Goal: Use online tool/utility: Utilize a website feature to perform a specific function

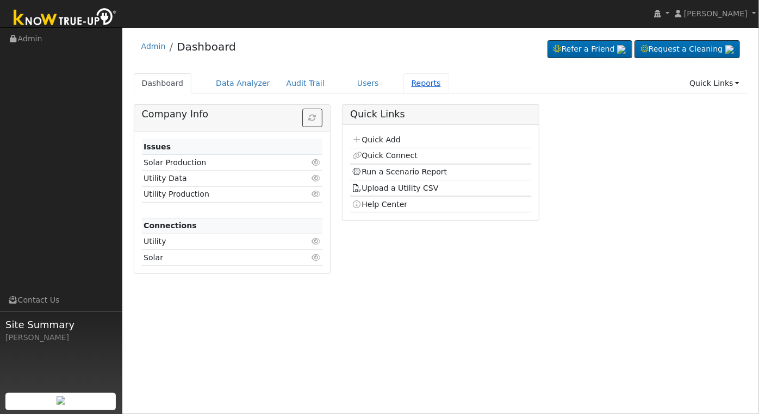
click at [408, 83] on link "Reports" at bounding box center [426, 83] width 46 height 20
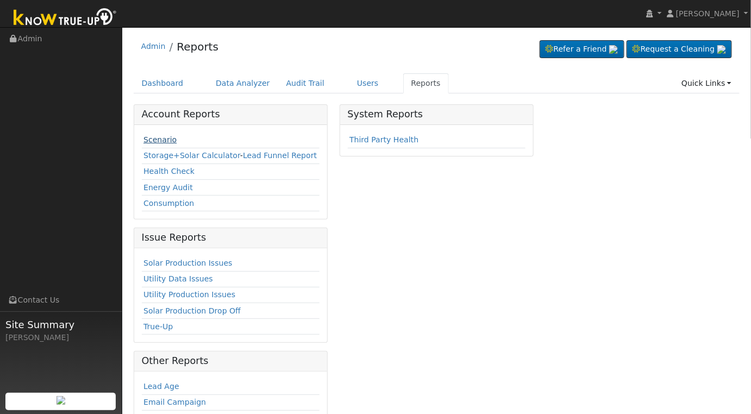
click at [158, 141] on link "Scenario" at bounding box center [159, 139] width 33 height 9
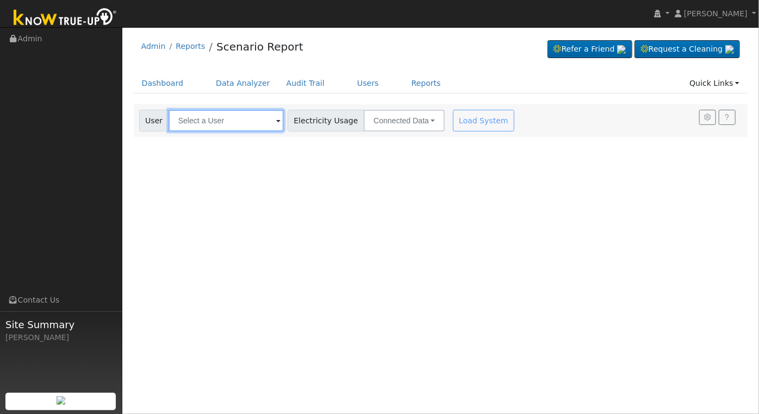
click at [208, 122] on input "text" at bounding box center [225, 121] width 115 height 22
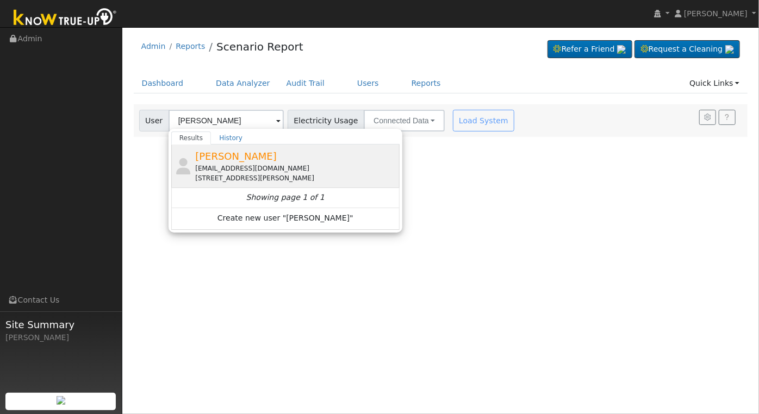
click at [272, 171] on div "[EMAIL_ADDRESS][DOMAIN_NAME]" at bounding box center [296, 169] width 202 height 10
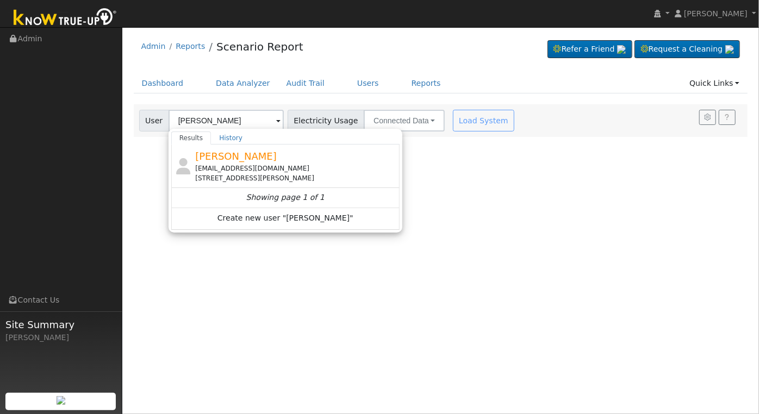
type input "[PERSON_NAME]"
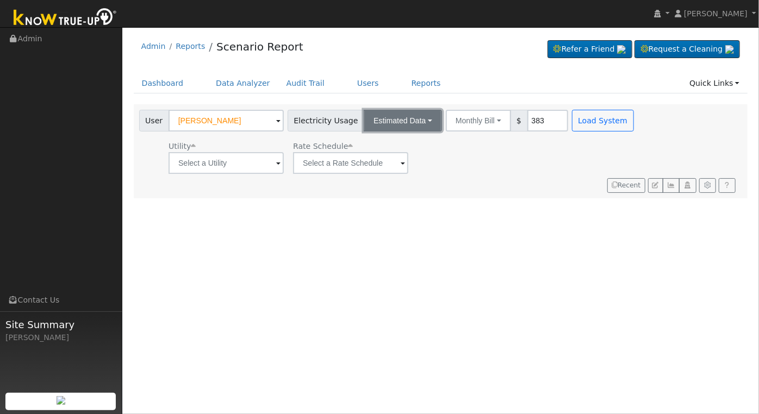
click at [389, 121] on button "Estimated Data" at bounding box center [403, 121] width 78 height 22
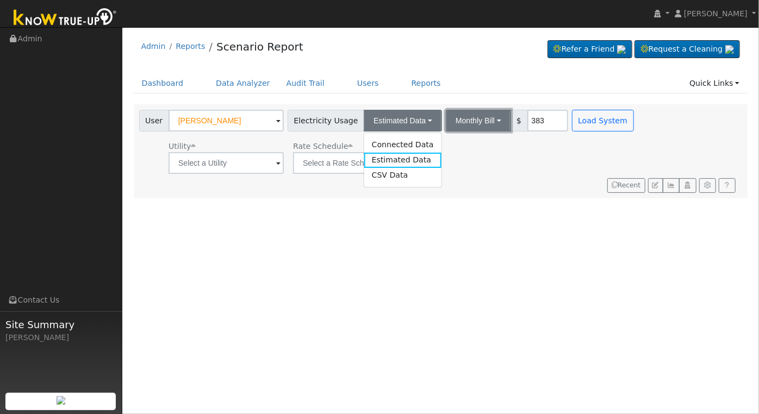
click at [459, 120] on button "Monthly Bill" at bounding box center [478, 121] width 65 height 22
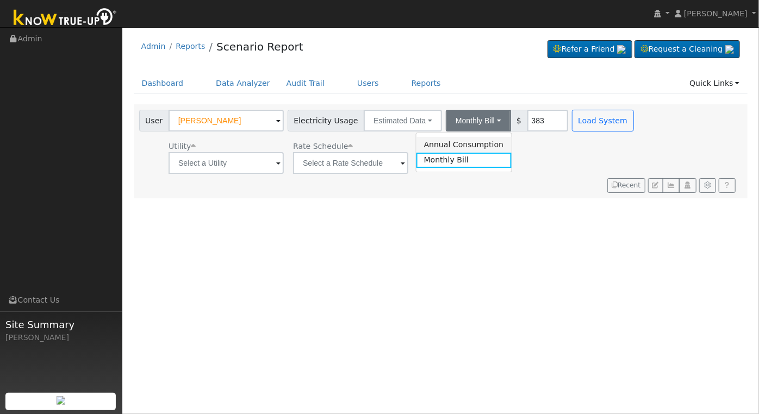
click at [472, 141] on link "Annual Consumption" at bounding box center [463, 144] width 95 height 15
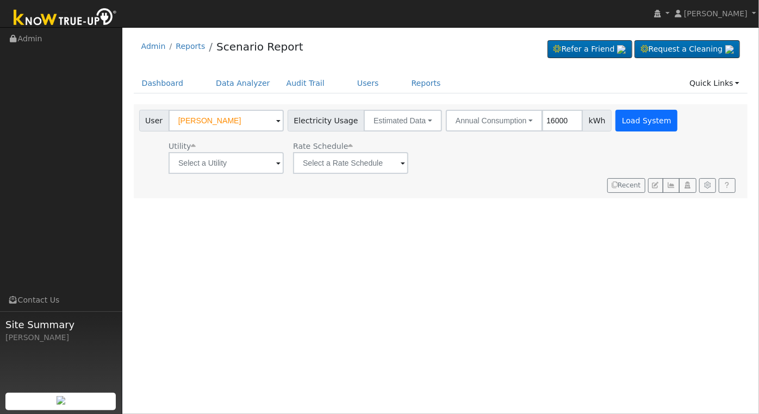
type input "16000"
click at [631, 126] on button "Load System" at bounding box center [646, 121] width 62 height 22
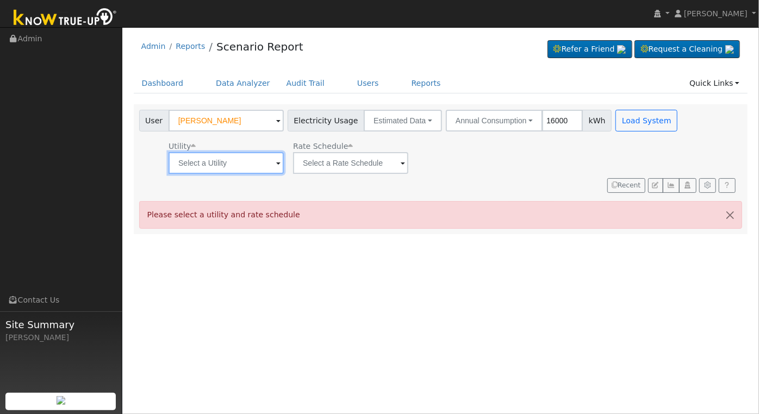
click at [267, 168] on input "text" at bounding box center [225, 163] width 115 height 22
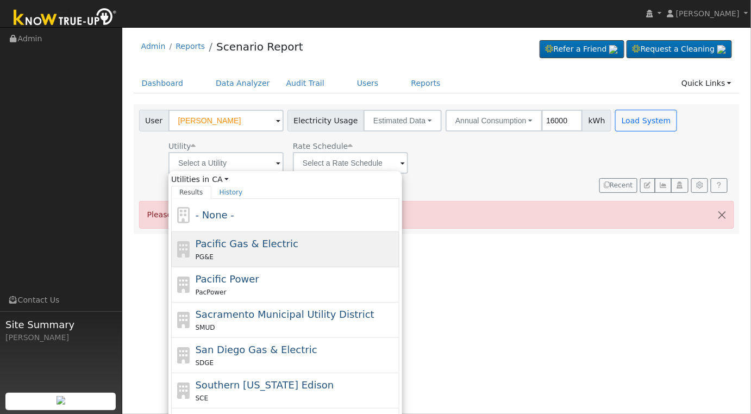
click at [283, 253] on div "PG&E" at bounding box center [297, 256] width 202 height 11
type input "Pacific Gas & Electric"
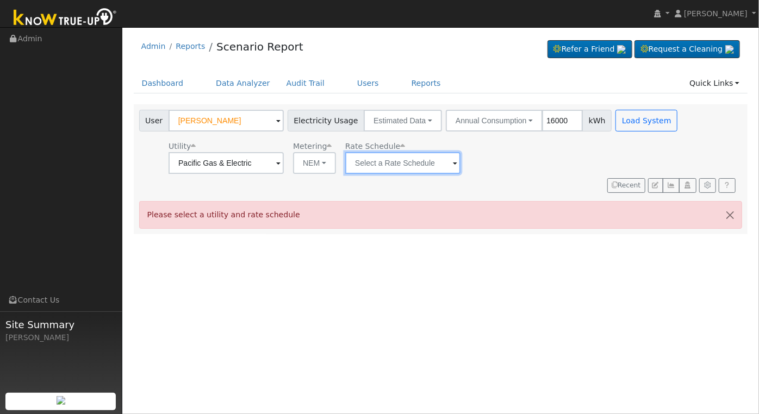
click at [284, 163] on input "text" at bounding box center [225, 163] width 115 height 22
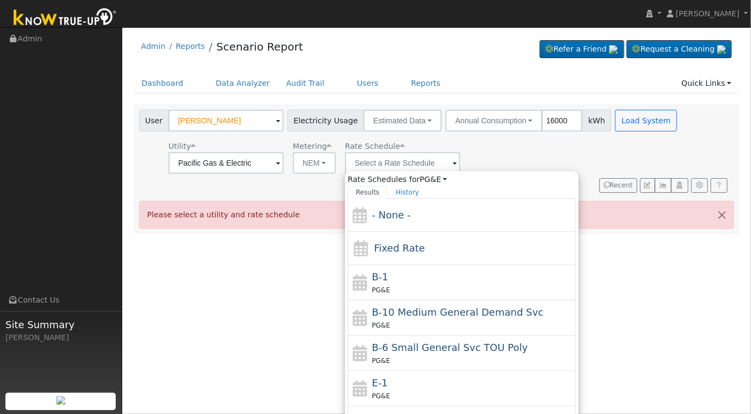
click at [467, 165] on div "Utility Pacific Gas & Electric Metering NEM NEM NBT Rate Schedule Rate Schedule…" at bounding box center [409, 155] width 545 height 37
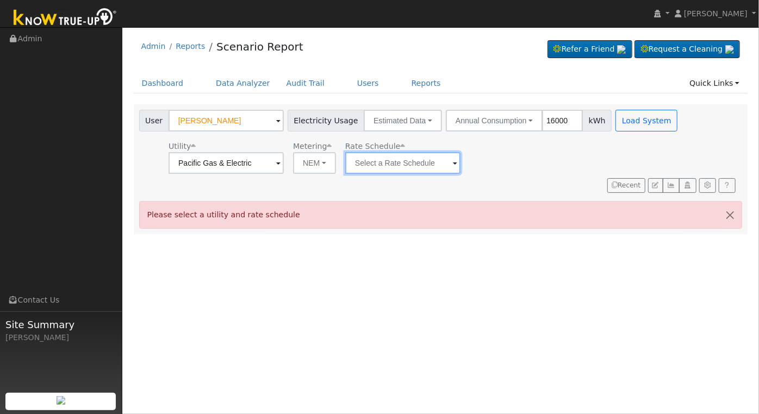
click at [284, 164] on input "text" at bounding box center [225, 163] width 115 height 22
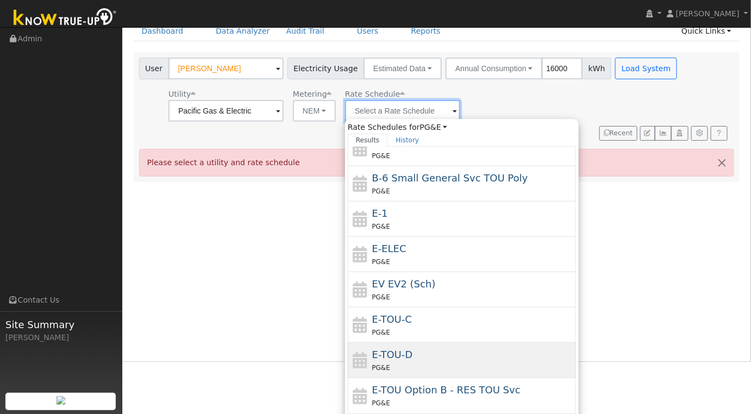
scroll to position [71, 0]
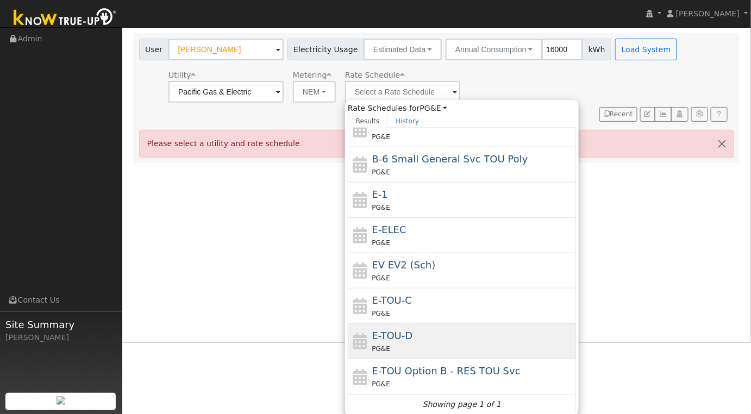
click at [451, 333] on div "E-TOU-D PG&E" at bounding box center [473, 341] width 202 height 26
type input "E-TOU-D"
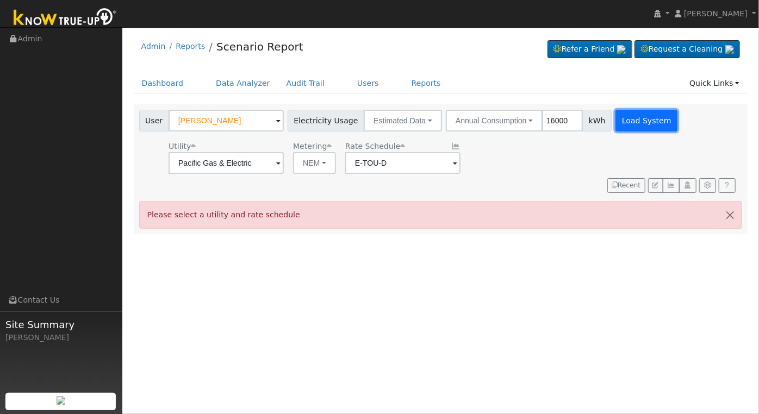
click at [627, 117] on button "Load System" at bounding box center [646, 121] width 62 height 22
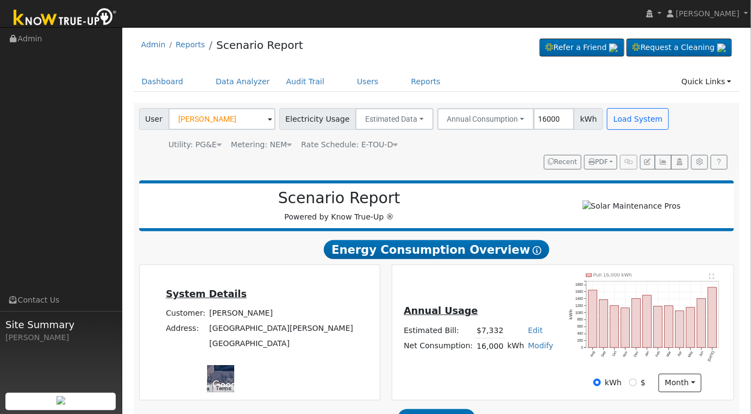
scroll to position [175, 0]
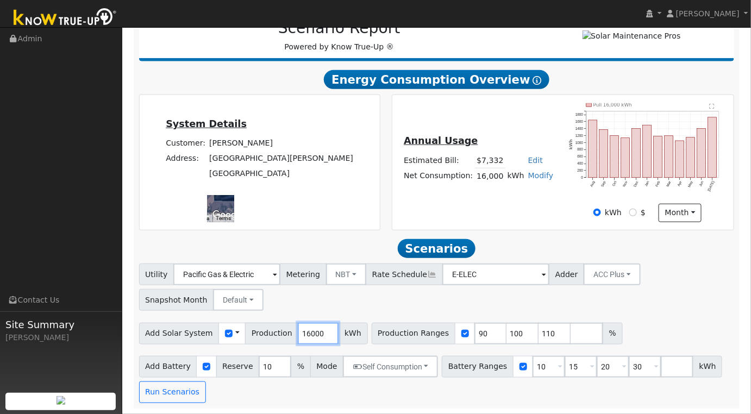
click at [307, 337] on input "16000" at bounding box center [318, 334] width 41 height 22
type input "21750"
click at [474, 328] on input "90" at bounding box center [490, 334] width 33 height 22
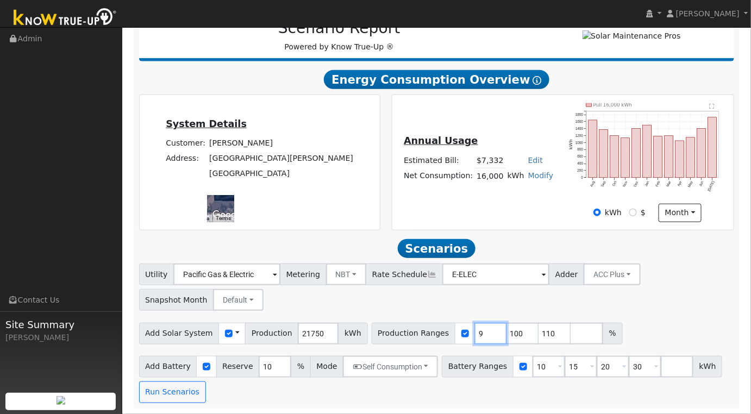
type input "100"
type input "110"
type input "100"
click at [536, 371] on input "10" at bounding box center [549, 367] width 33 height 22
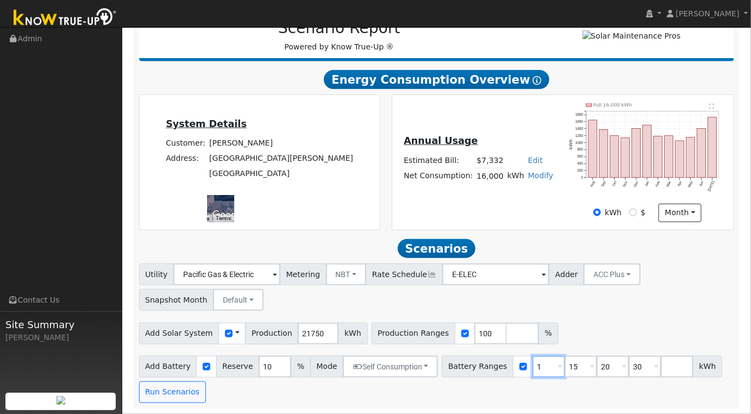
type input "15"
type input "20"
type input "30"
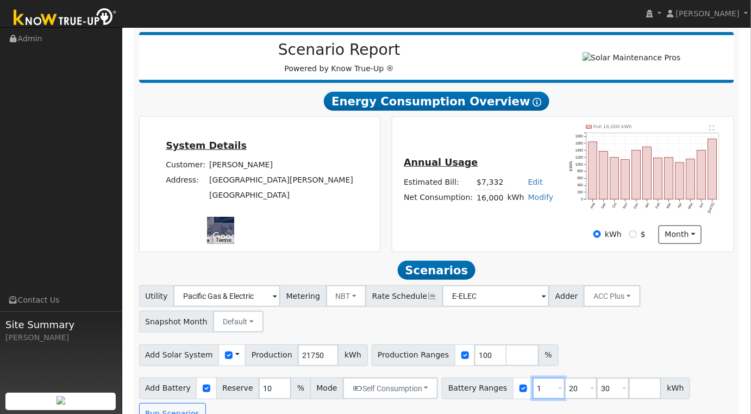
type input "20"
type input "30"
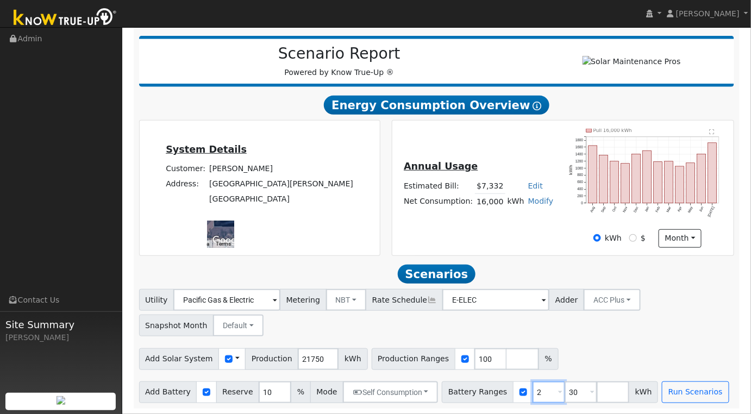
type input "30"
type input "3"
type input "27"
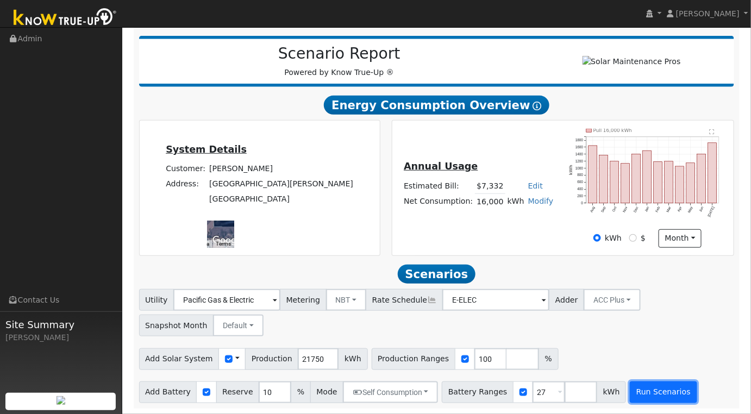
click at [633, 395] on button "Run Scenarios" at bounding box center [663, 392] width 67 height 22
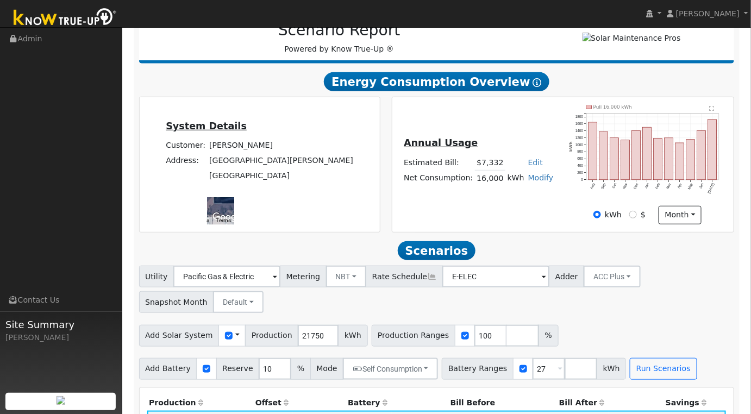
scroll to position [169, 0]
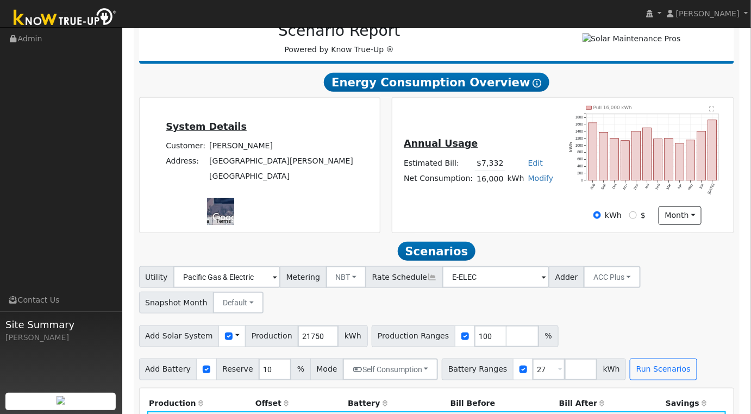
click at [528, 182] on link "Modify" at bounding box center [541, 178] width 26 height 9
click at [507, 202] on link "Add Consumption" at bounding box center [499, 196] width 91 height 15
type input "16000"
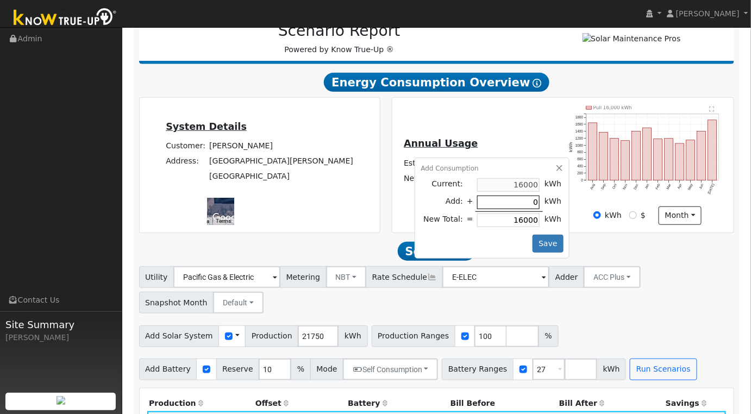
click at [518, 204] on input "0" at bounding box center [508, 203] width 62 height 14
type input "4"
type input "16004"
type input "40"
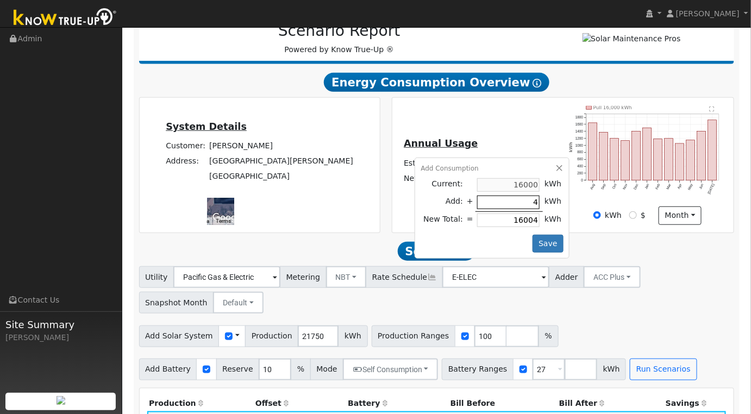
type input "16040"
type input "400"
type input "16400"
type input "4000"
type input "20000"
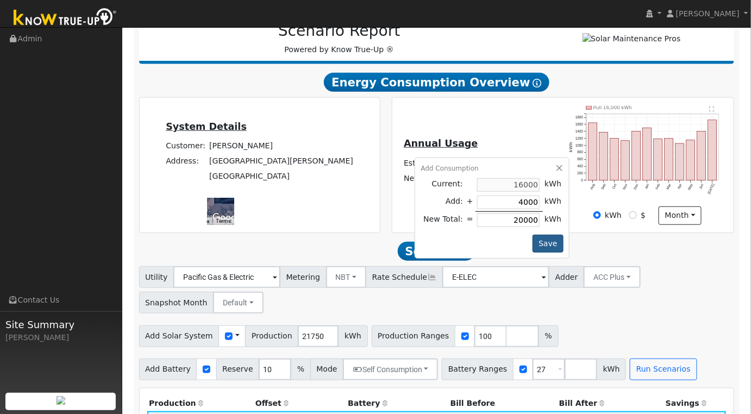
type input "4000"
click at [540, 246] on button "Save" at bounding box center [549, 244] width 32 height 18
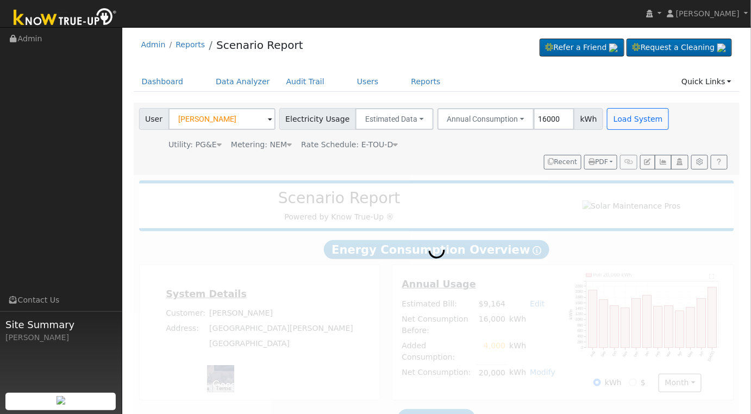
scroll to position [150, 0]
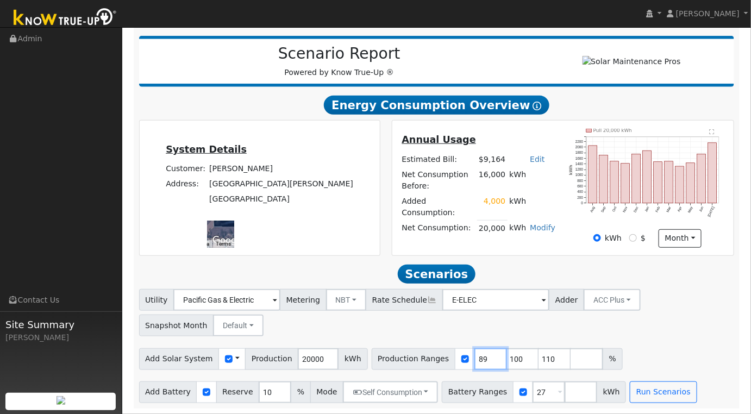
click at [474, 361] on input "89" at bounding box center [490, 359] width 33 height 22
click at [474, 363] on input "89" at bounding box center [490, 359] width 33 height 22
type input "100"
type input "110"
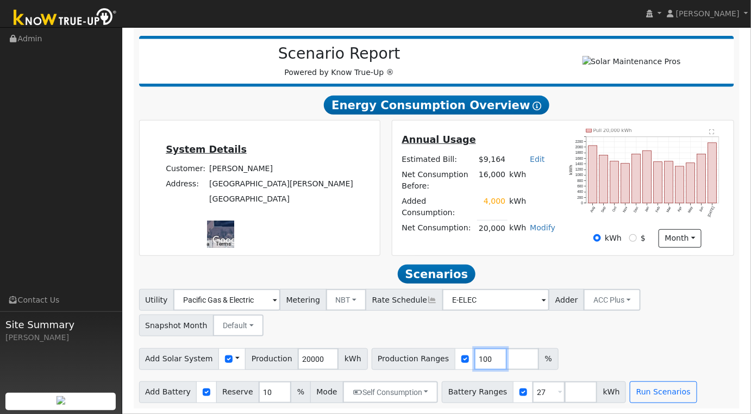
type input "100"
click at [598, 356] on div "Add Solar System Use CSV Data Production 20000 kWh Production Ranges 100 %" at bounding box center [436, 358] width 599 height 26
click at [634, 389] on button "Run Scenarios" at bounding box center [663, 392] width 67 height 22
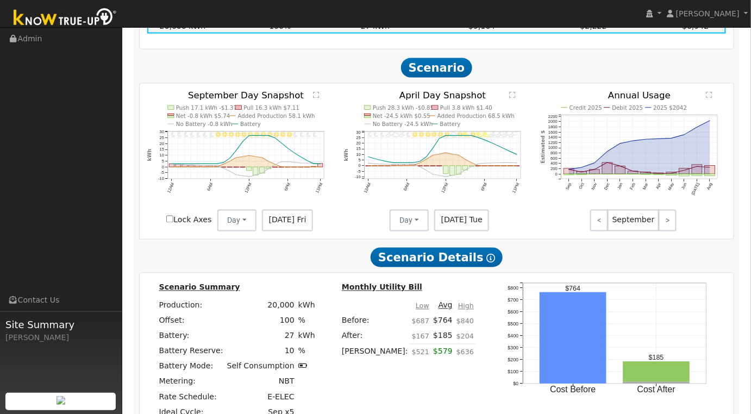
scroll to position [743, 0]
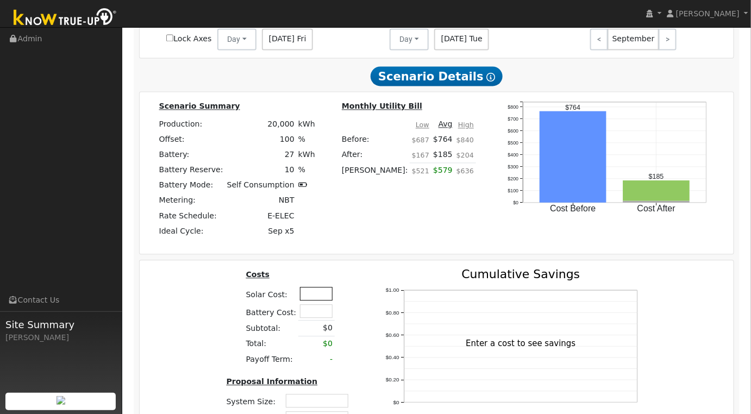
click at [310, 301] on input "text" at bounding box center [316, 294] width 33 height 14
click at [208, 346] on div "Costs Solar Cost: $80,000 Battery Cost: Subtotal: $0 Total: $0 Payoff Term: - P…" at bounding box center [437, 360] width 602 height 184
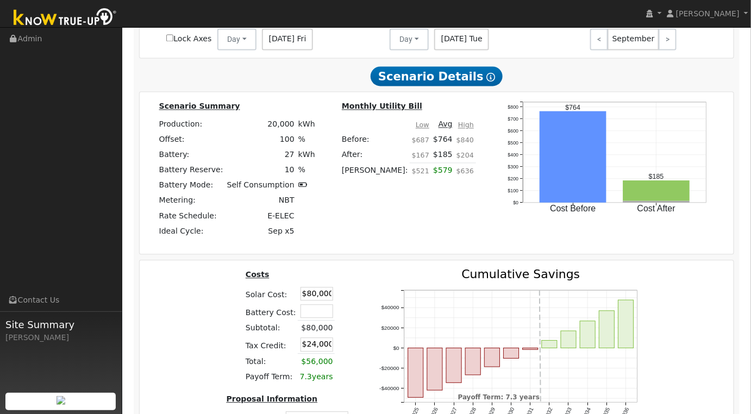
scroll to position [911, 0]
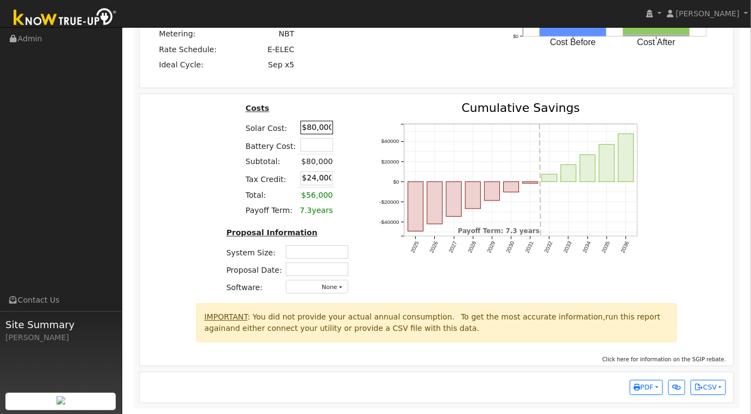
click at [316, 134] on input "$80,000" at bounding box center [317, 128] width 33 height 14
type input "$92,000"
type input "$27,600"
